Goal: Complete application form

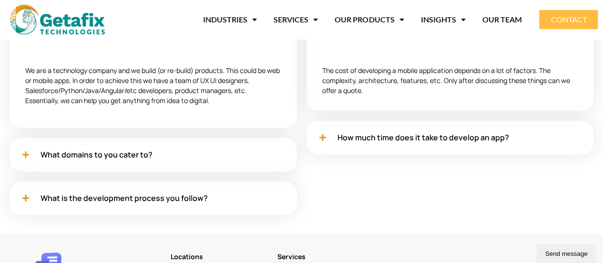
scroll to position [2961, 0]
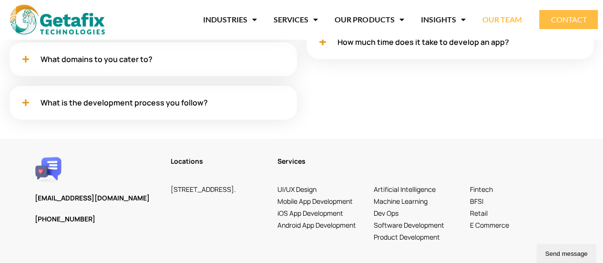
click at [494, 14] on link "OUR TEAM" at bounding box center [502, 20] width 40 height 22
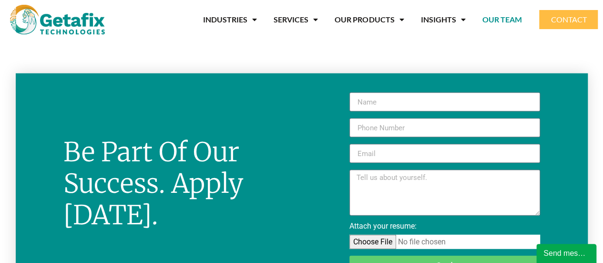
scroll to position [948, 0]
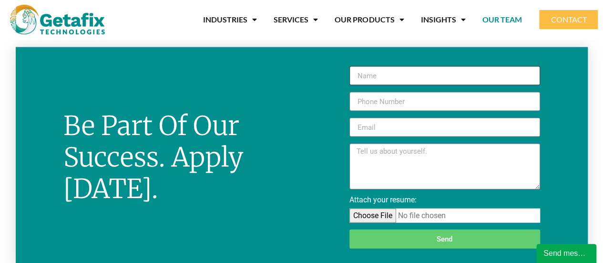
click at [382, 78] on input "New Form" at bounding box center [445, 75] width 191 height 19
type input "Abhijna"
click at [374, 101] on input "New Form" at bounding box center [445, 101] width 191 height 19
type input "8150947521"
click at [365, 128] on input "New Form" at bounding box center [445, 127] width 191 height 19
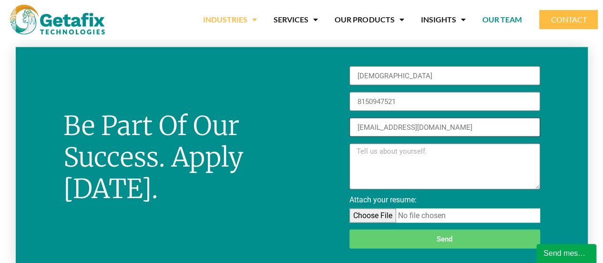
type input "aabhijnakotyan@gmail.com"
click at [370, 147] on textarea "New Form" at bounding box center [445, 167] width 191 height 46
paste textarea "My name is Abhijna, a recent MCA graduate with a keen interest in cloud technol…"
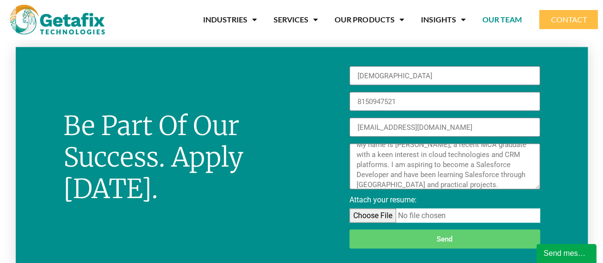
scroll to position [0, 0]
type textarea "My name is Abhijna, a recent MCA graduate with a keen interest in cloud technol…"
click at [367, 218] on input "Attach your resume:" at bounding box center [445, 215] width 191 height 14
type input "C:\fakepath\ABHIJNA_RESUME.pdf"
click at [434, 238] on span "Send" at bounding box center [445, 239] width 168 height 7
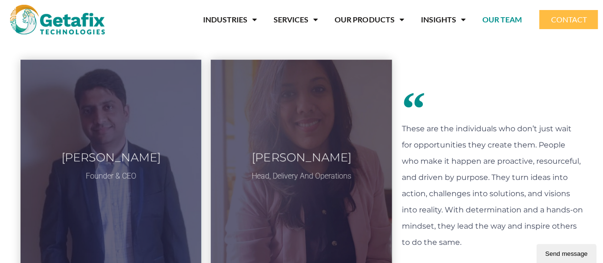
scroll to position [87, 0]
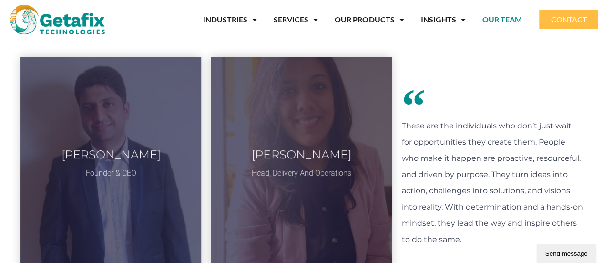
click at [569, 253] on div "Send message" at bounding box center [567, 253] width 46 height 7
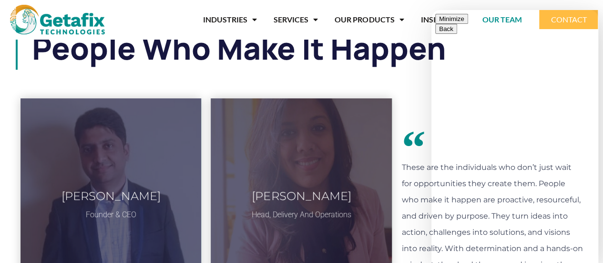
scroll to position [45, 0]
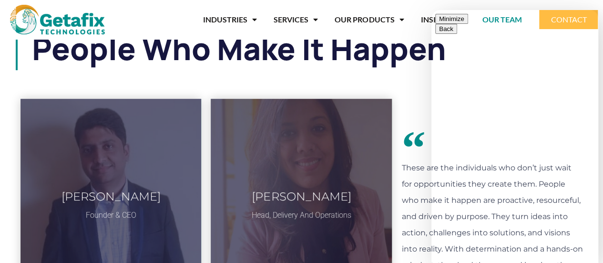
type input "Abhijna"
type input "aabhijnakotyan@gmail.com"
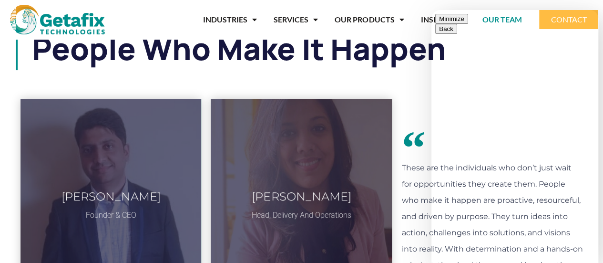
paste textarea "My name is Abhijna, a recent MCA graduate with a keen interest in cloud technol…"
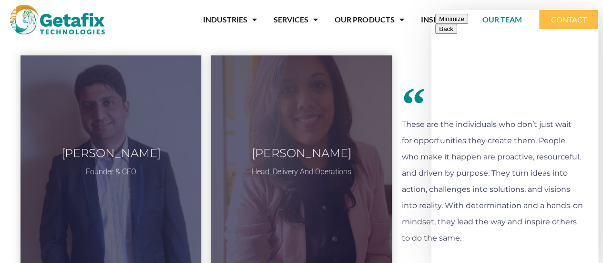
scroll to position [39, 0]
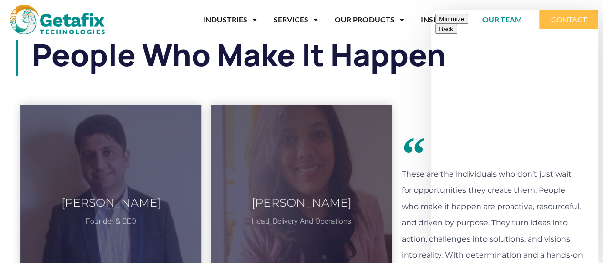
type textarea "My name is Abhijna, a recent MCA graduate with a keen interest in cloud technol…"
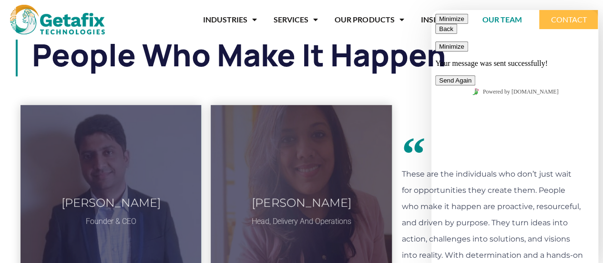
scroll to position [0, 0]
click at [468, 41] on button "Minimize" at bounding box center [451, 46] width 33 height 10
